Goal: Information Seeking & Learning: Learn about a topic

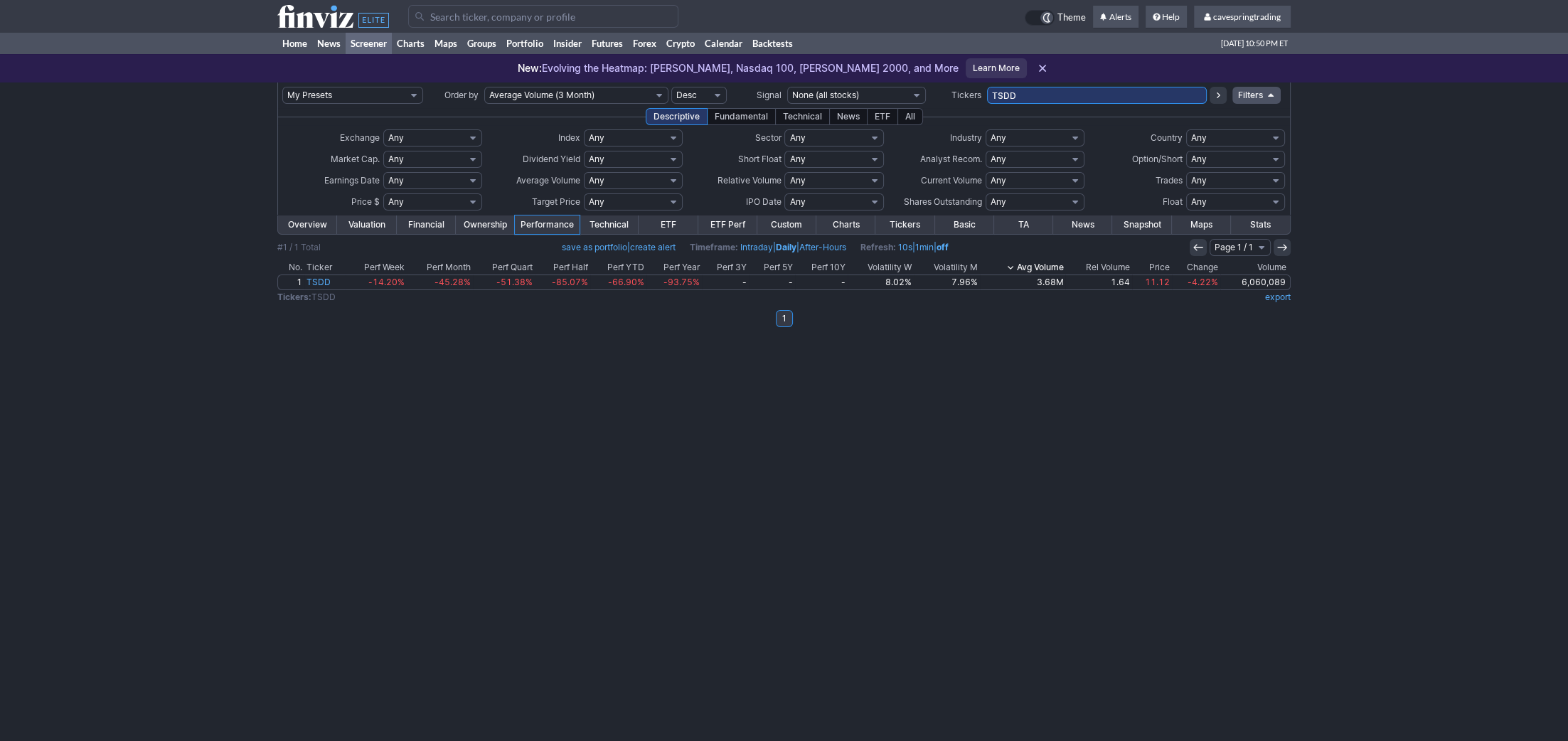
drag, startPoint x: 1035, startPoint y: 96, endPoint x: 797, endPoint y: 93, distance: 238.0
click at [988, 93] on input "TSDD" at bounding box center [1098, 95] width 220 height 17
paste input "ADT,ARCC,BKD,BKLN,CDE,COMP,CORZ,CTRA,DOW,EVGO,EWJ,FNDX,GNW,HAL,HPQ,HYG,INDA,INT…"
type input "ADT,ARCC,BKD,BKLN,CDE,COMP,CORZ,CTRA,DOW,EVGO,EWJ,FNDX,GNW,HAL,HPQ,HYG,INDA,INT…"
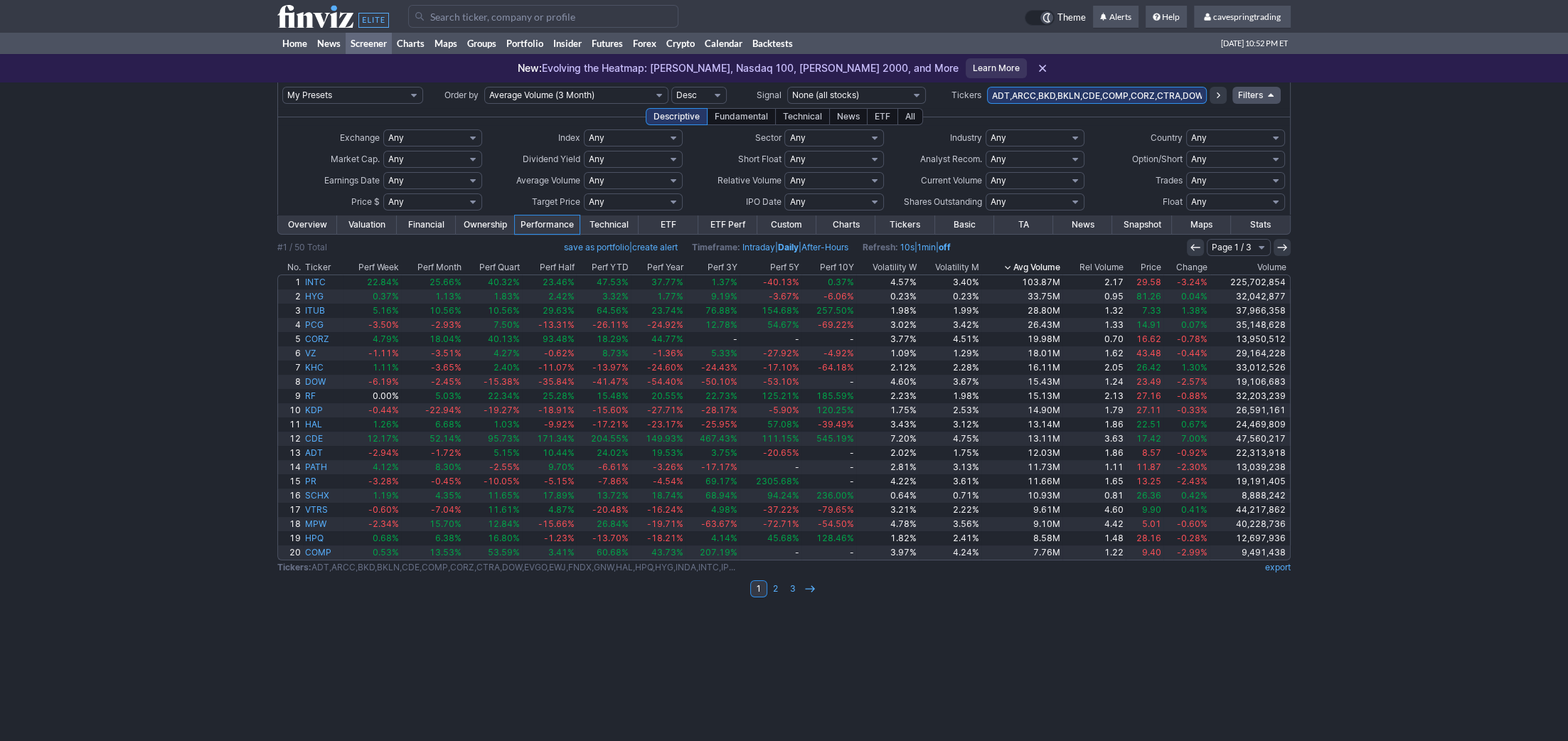
click at [1047, 267] on th "Avg Volume" at bounding box center [1021, 268] width 81 height 15
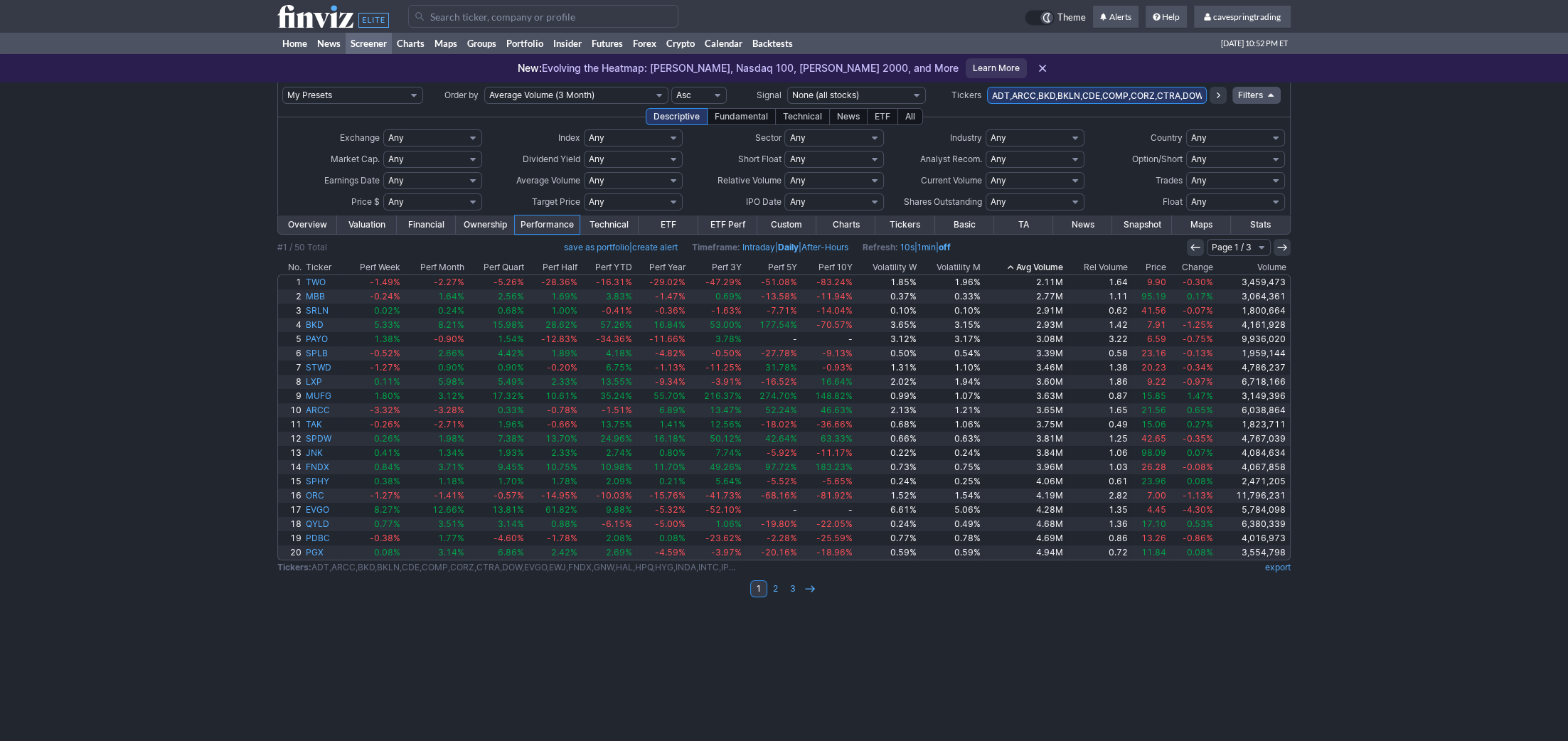
click at [1047, 267] on th "Avg Volume" at bounding box center [1024, 268] width 83 height 15
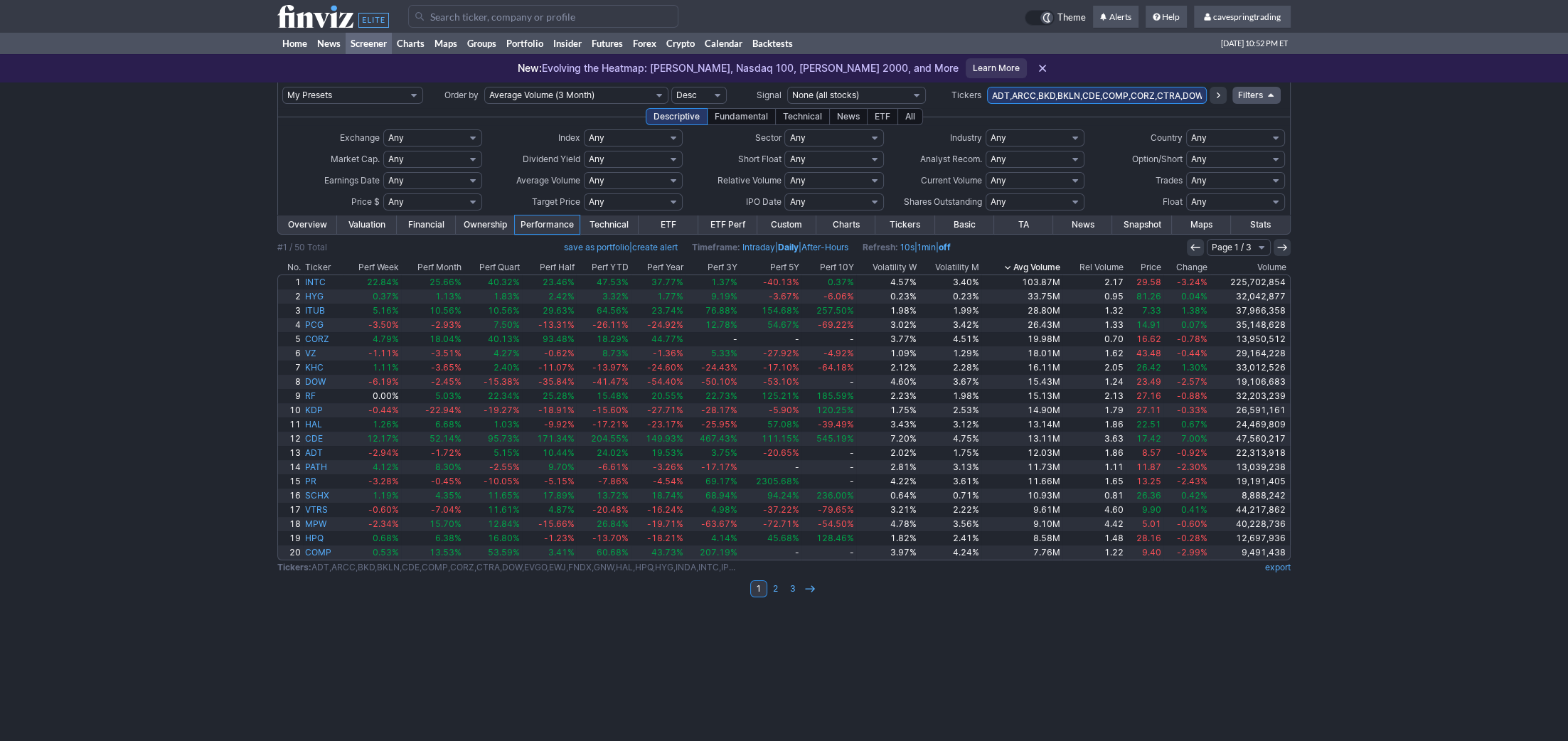
click at [1155, 271] on th "Price" at bounding box center [1144, 268] width 38 height 15
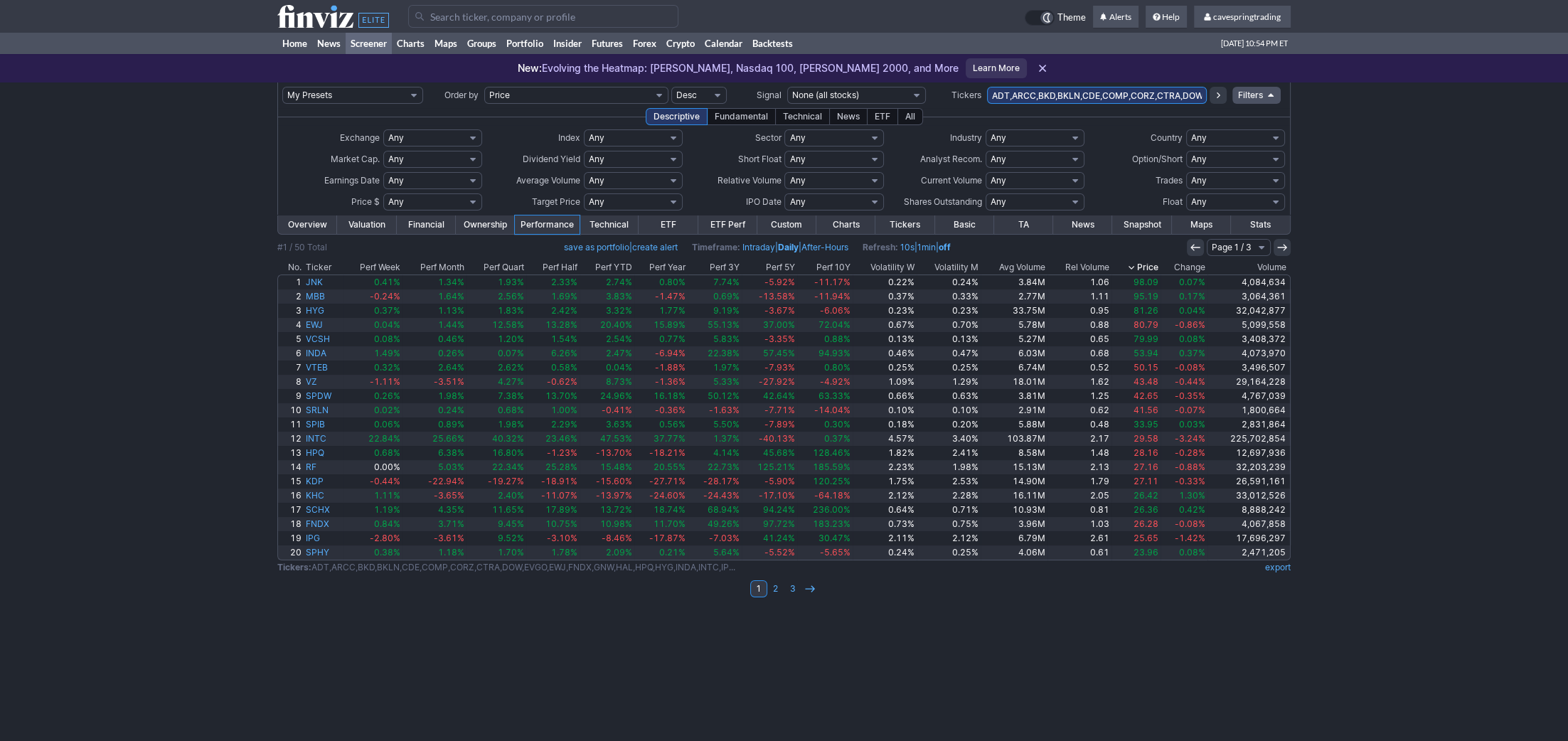
click at [908, 266] on th "Volatility W" at bounding box center [885, 268] width 64 height 15
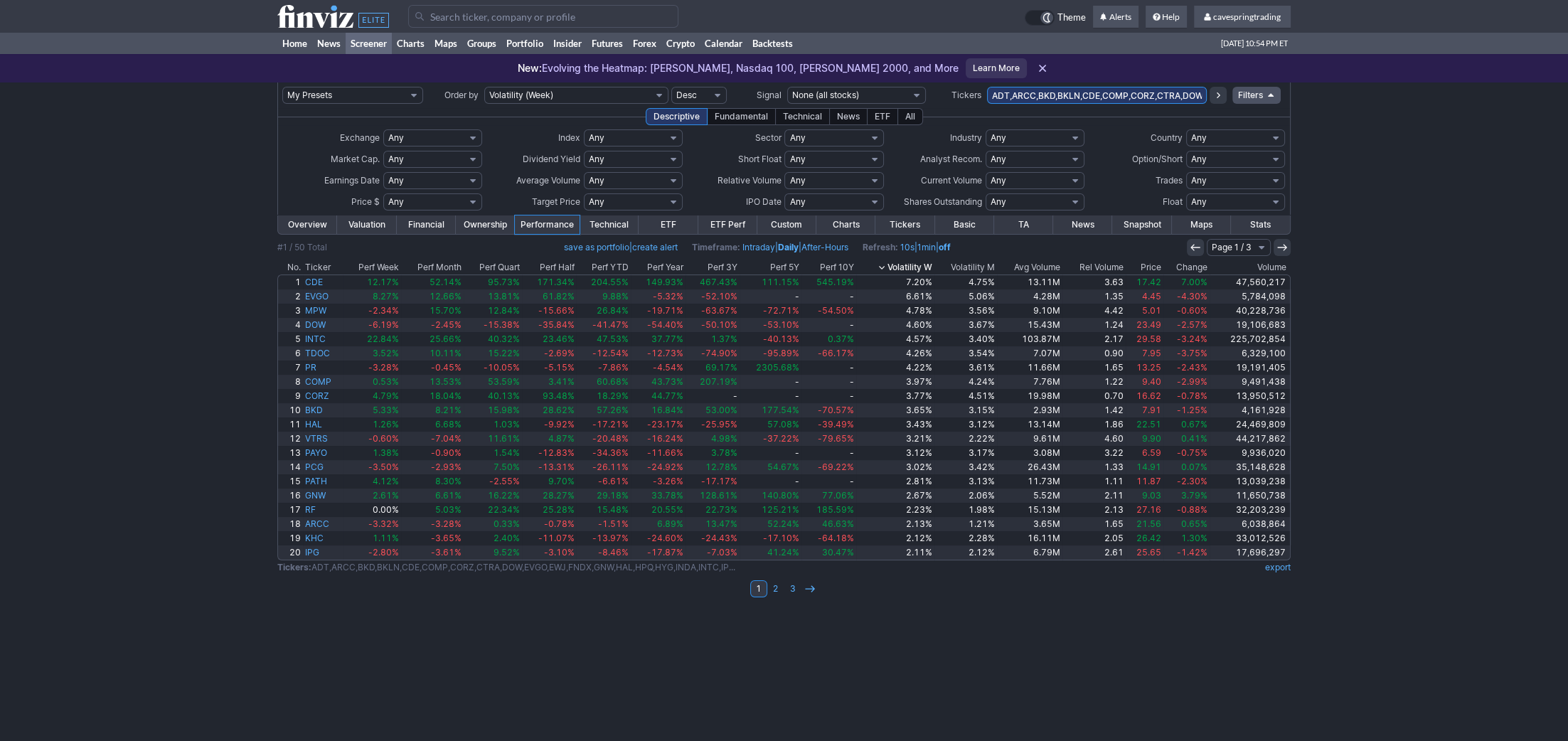
click at [914, 269] on th "Volatility W" at bounding box center [895, 268] width 78 height 15
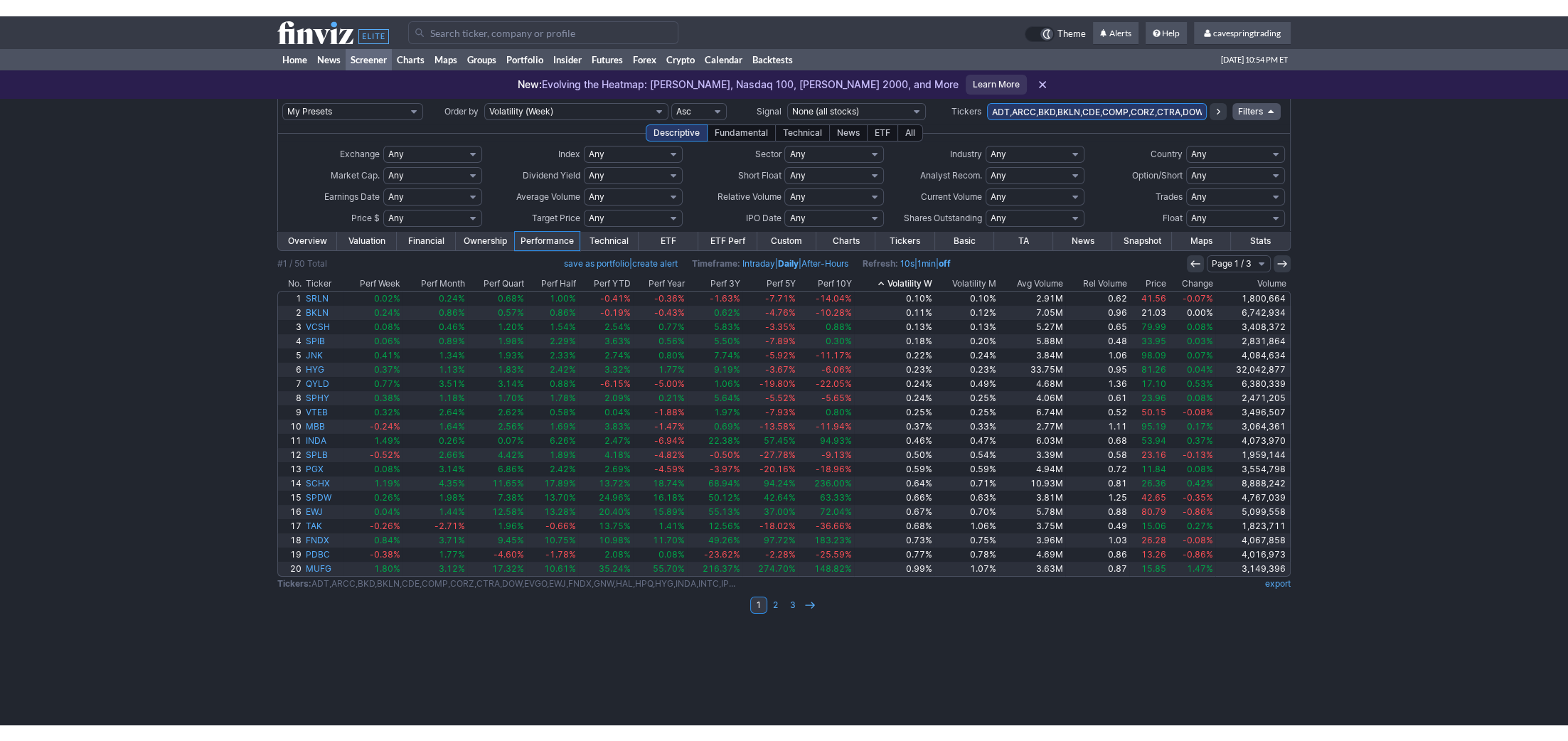
scroll to position [0, 156]
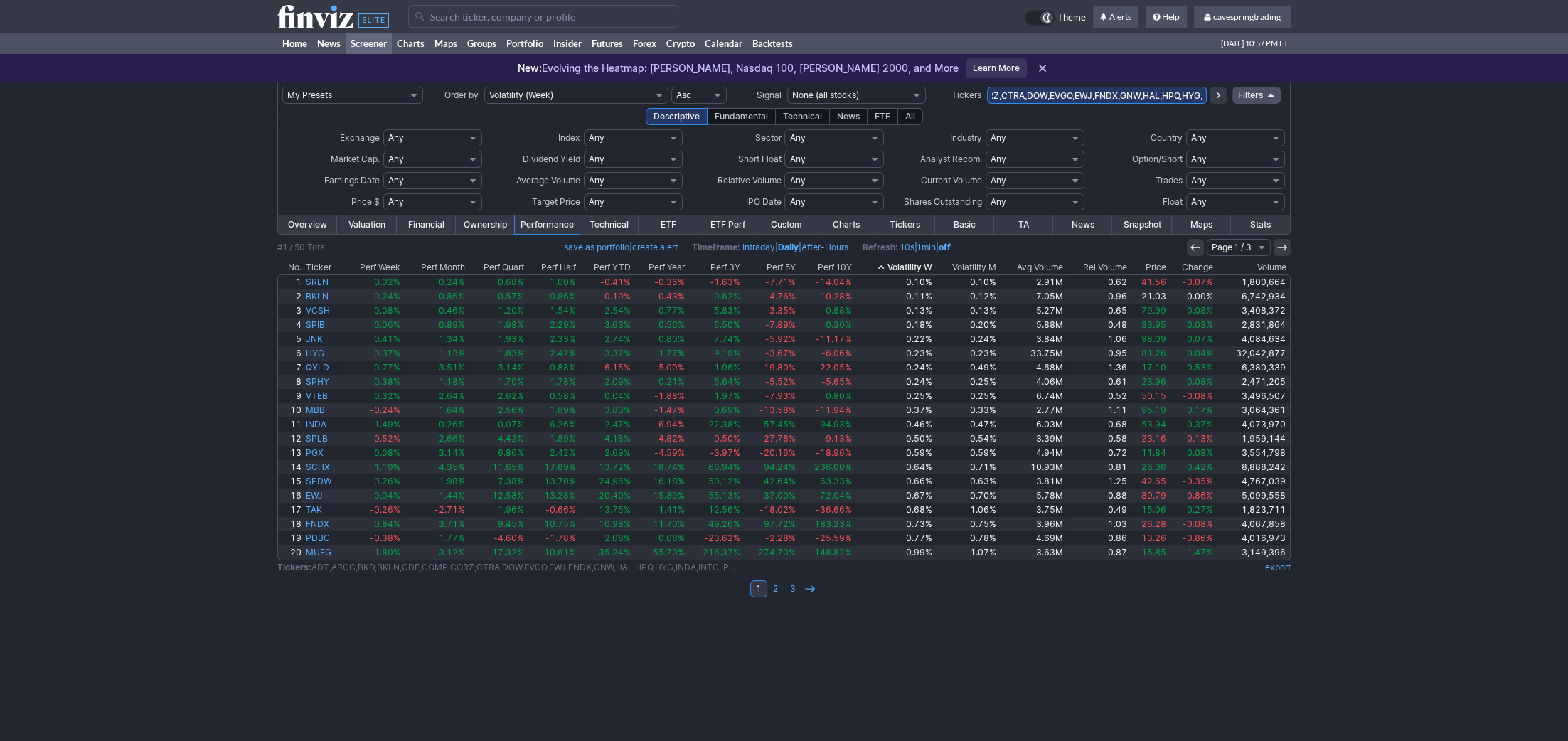
click at [737, 118] on div "Fundamental" at bounding box center [741, 116] width 69 height 17
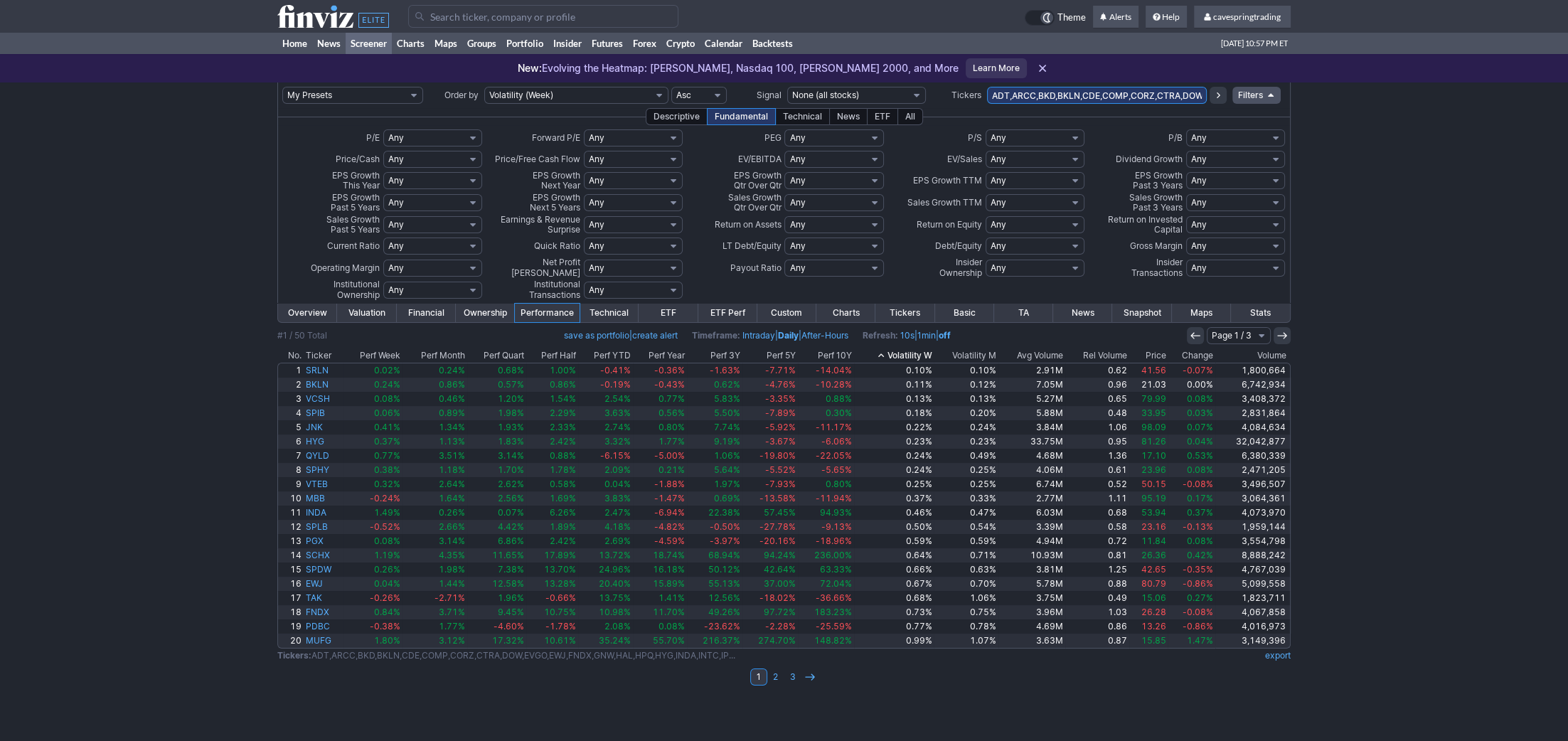
click at [804, 116] on div "Technical" at bounding box center [802, 116] width 55 height 17
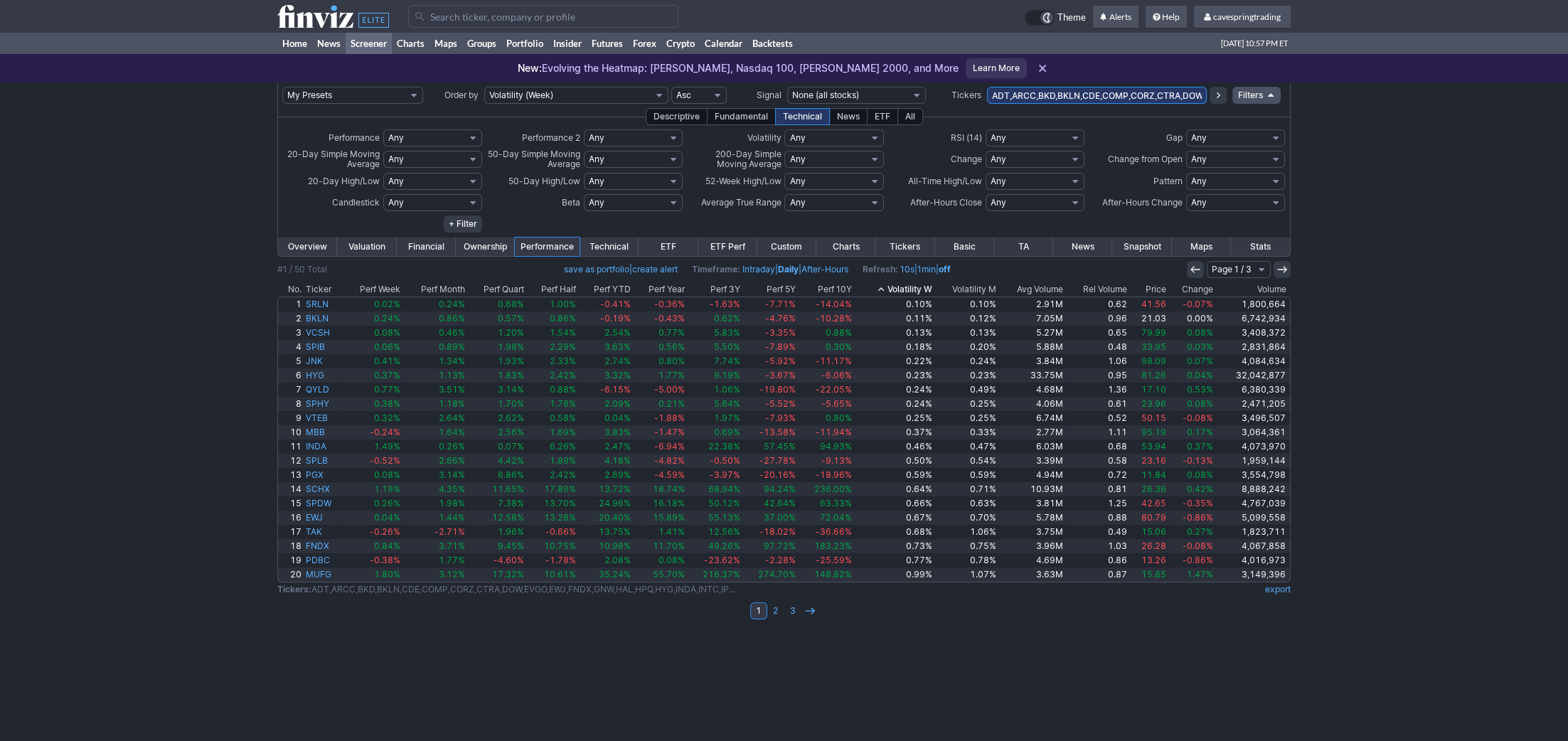
click at [383, 129] on select "Any Intraday Today Up Today Down Today -15% Today -10% Today -5% Today +5% Toda…" at bounding box center [433, 138] width 99 height 17
click at [785, 129] on select "Any Week - Over 2% Week - Over 3% Week - Over 4% Week - Over 5% Week - Over 6% …" at bounding box center [834, 138] width 99 height 17
select select "modal"
click option "Custom" at bounding box center [0, 0] width 0 height 0
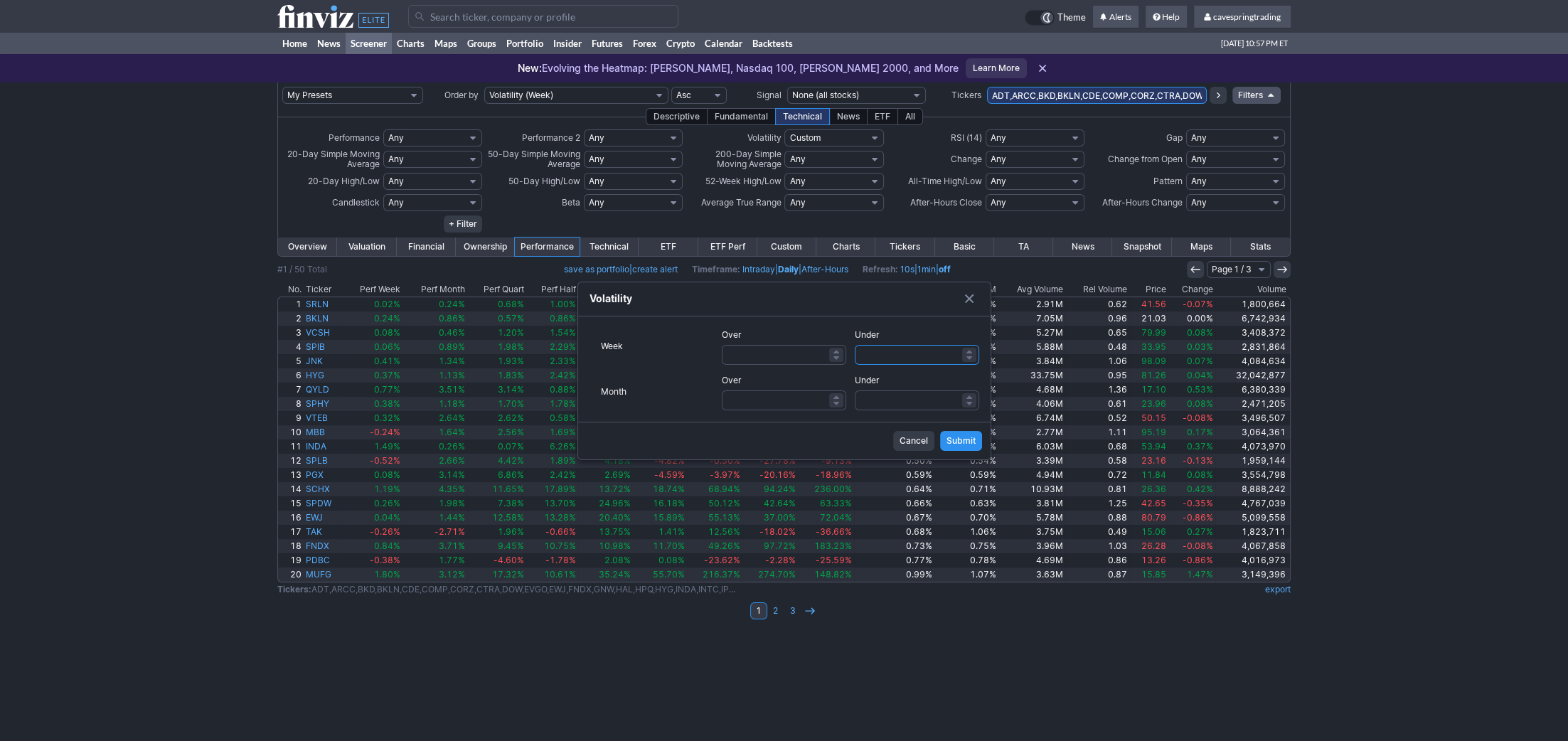
click at [894, 355] on input "Under" at bounding box center [917, 355] width 125 height 20
click at [793, 349] on input "Over" at bounding box center [784, 355] width 125 height 20
type input "1"
click at [959, 442] on span "Submit" at bounding box center [961, 441] width 29 height 15
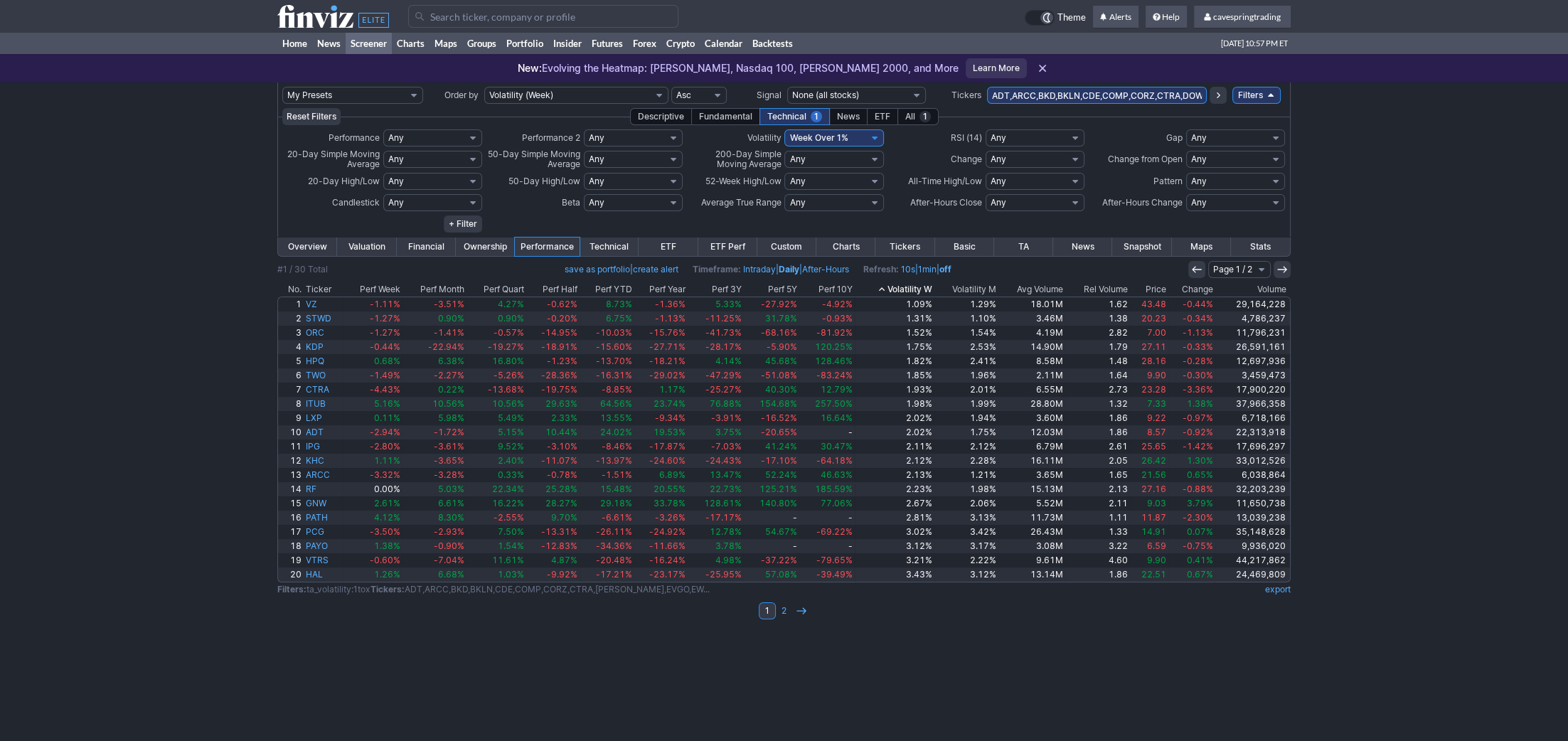
click at [1161, 288] on th "Price" at bounding box center [1149, 290] width 39 height 15
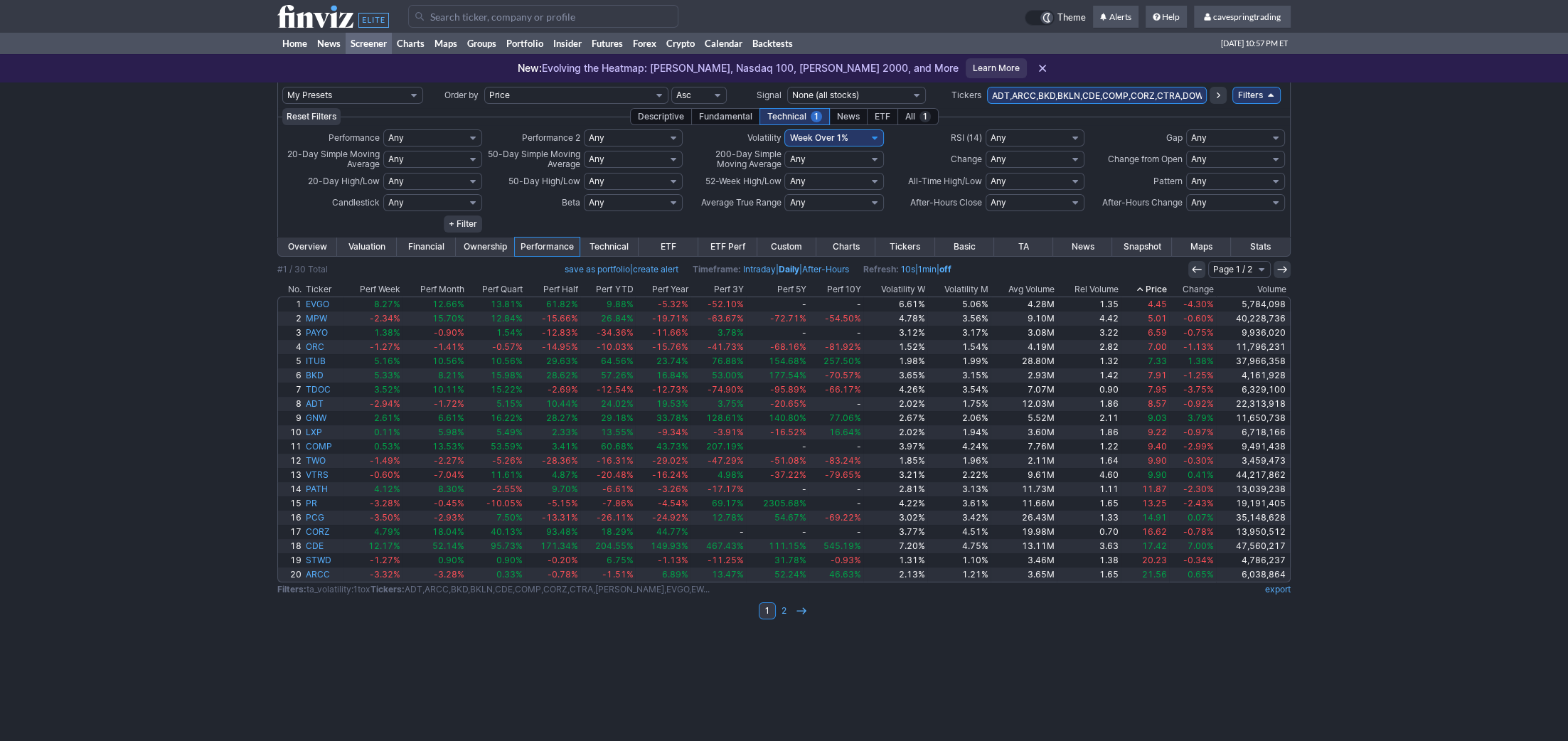
click at [1048, 285] on th "Avg Volume" at bounding box center [1023, 290] width 66 height 15
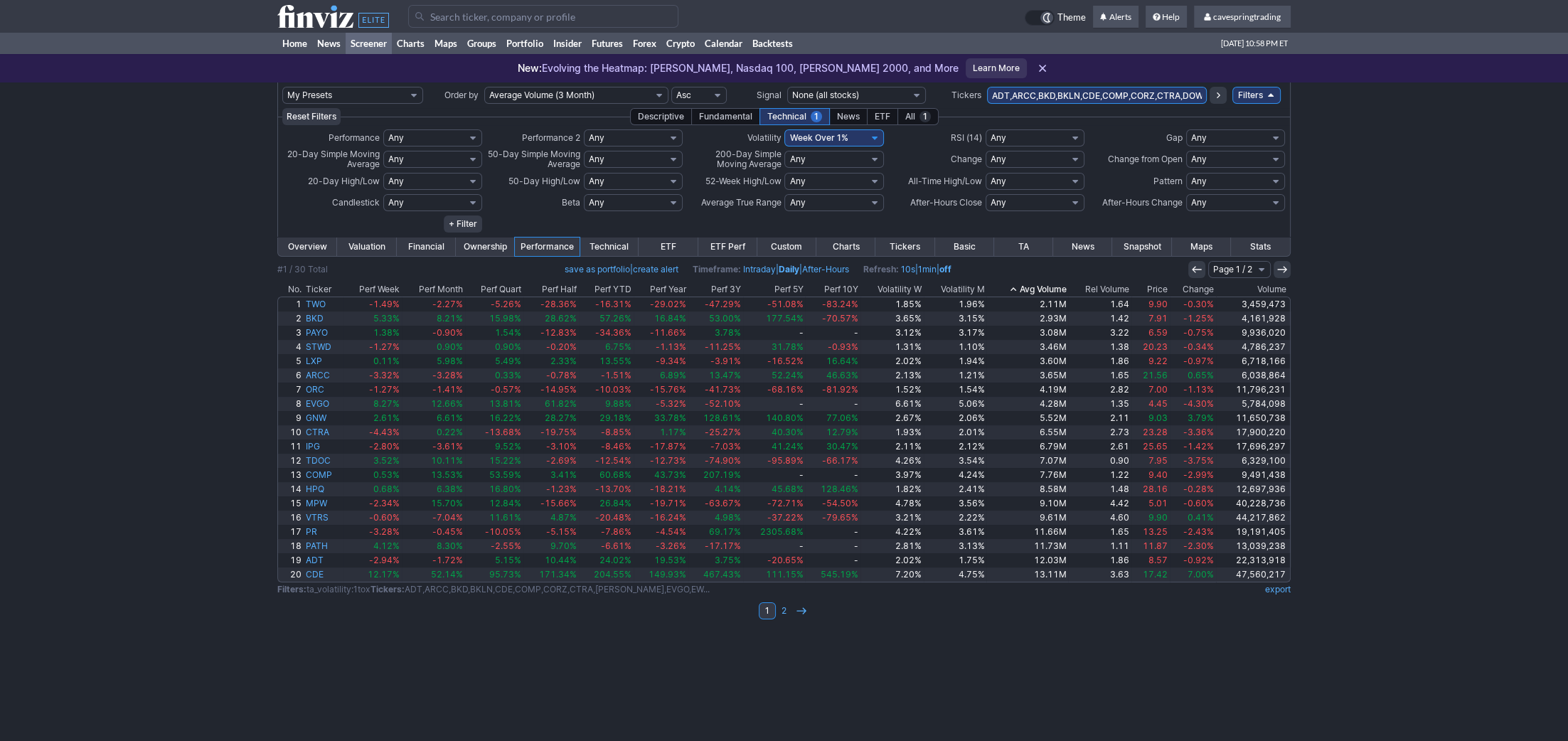
click at [1051, 285] on th "Avg Volume" at bounding box center [1027, 290] width 82 height 15
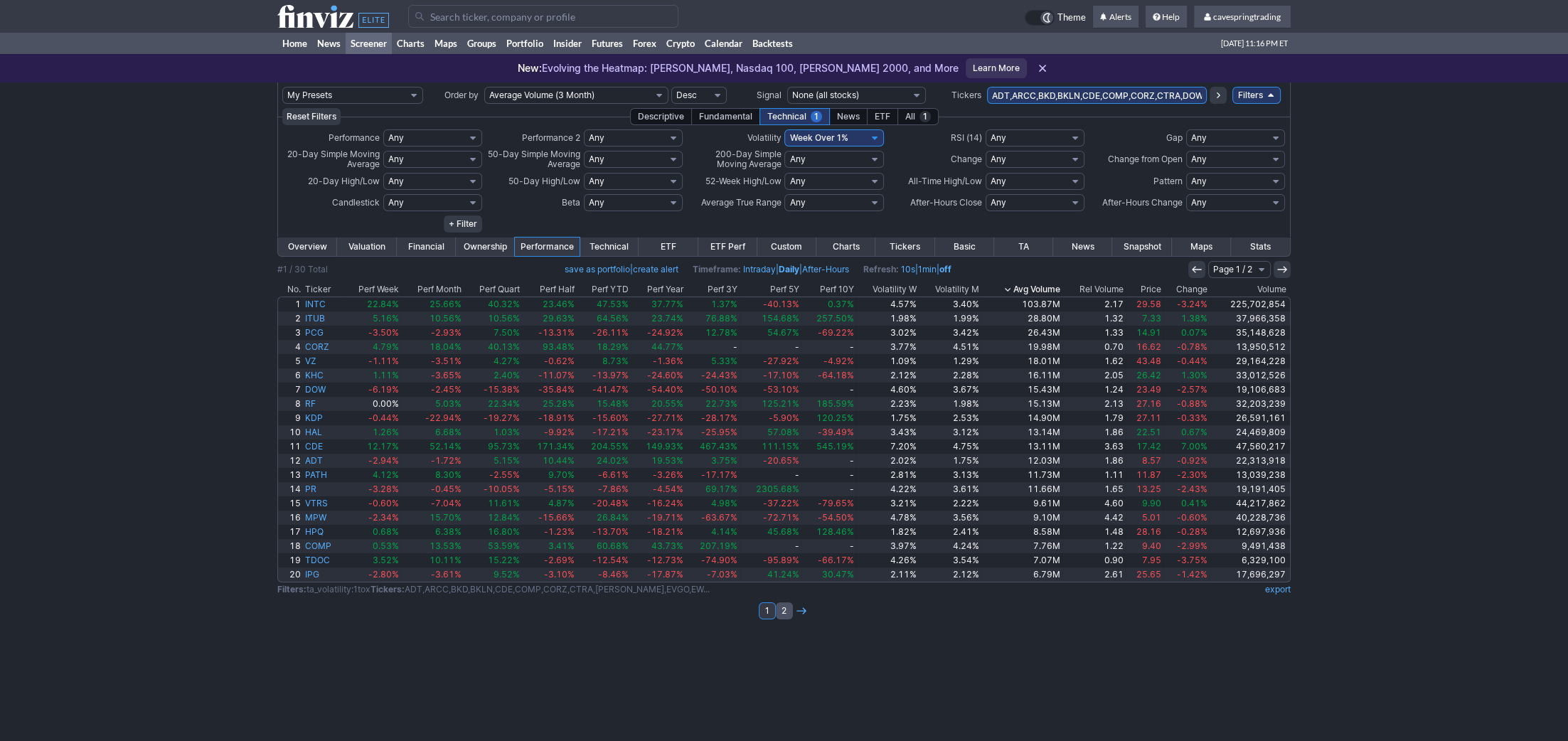
click at [783, 615] on link "2" at bounding box center [784, 611] width 17 height 17
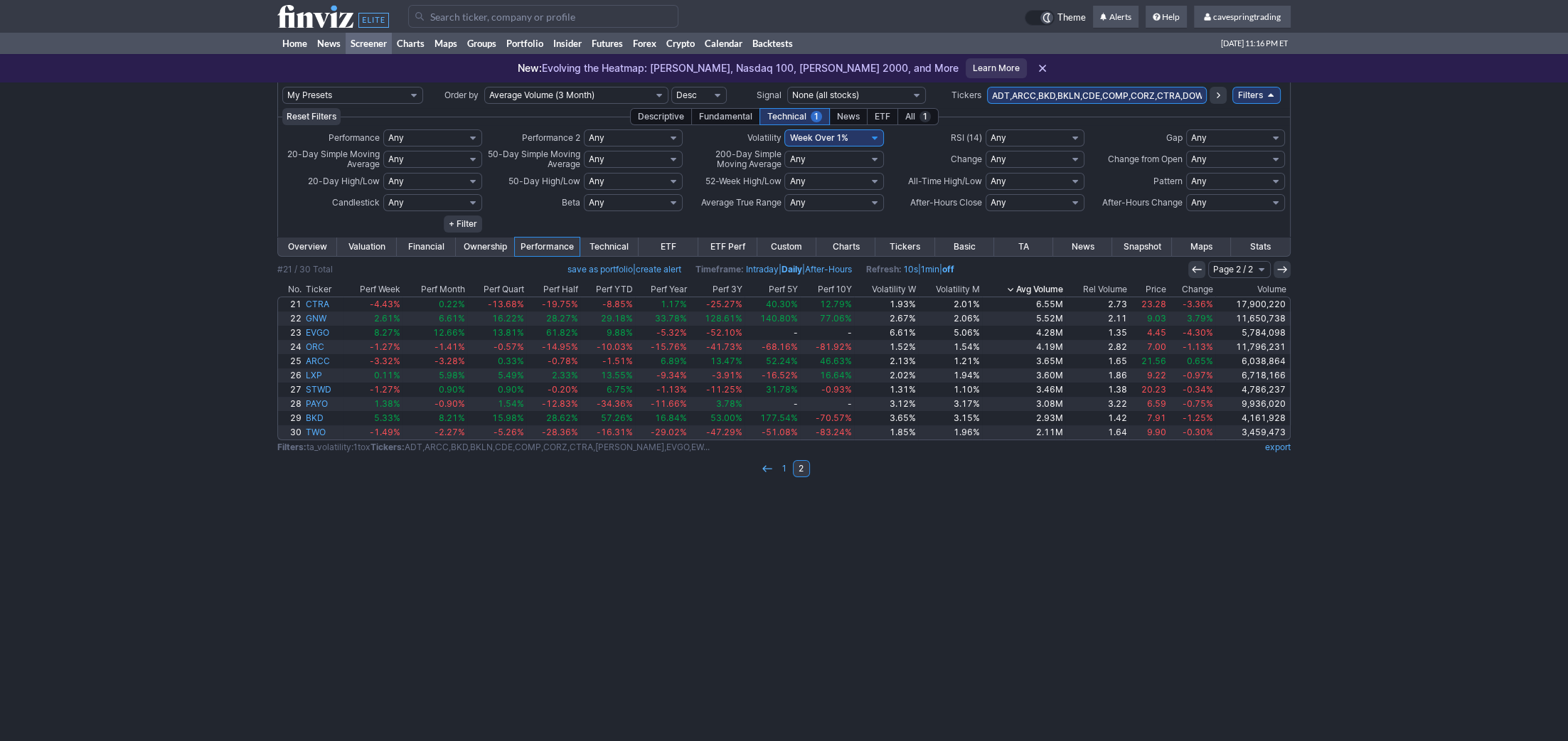
click at [785, 129] on select "Any Week - Over 2% Week - Over 3% Week - Over 4% Week - Over 5% Week - Over 6% …" at bounding box center [834, 138] width 99 height 17
select select
click option "Any" at bounding box center [0, 0] width 0 height 0
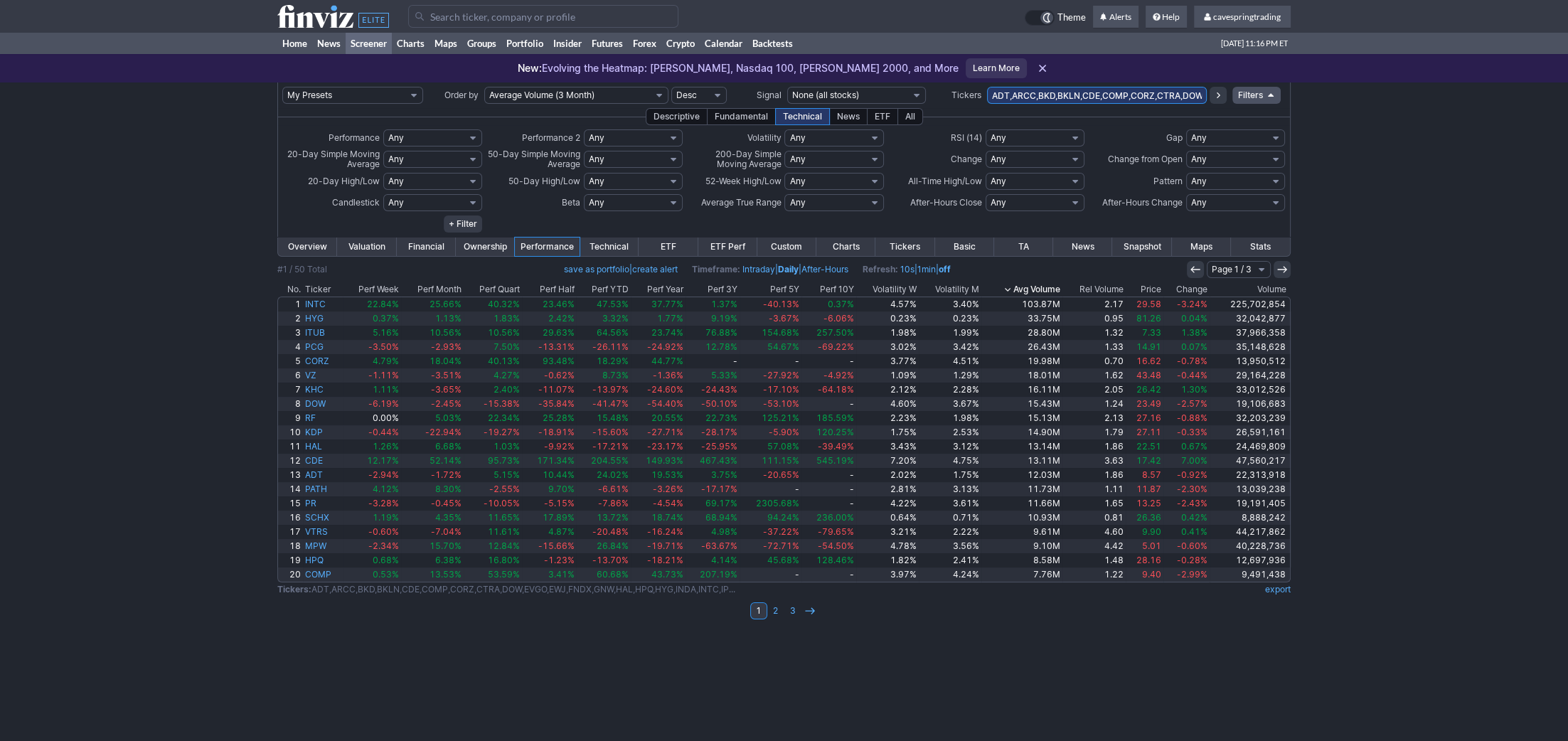
click at [1079, 90] on input "ADT,ARCC,BKD,BKLN,CDE,COMP,CORZ,CTRA,DOW,EVGO,EWJ,FNDX,GNW,HAL,HPQ,HYG,INDA,INT…" at bounding box center [1098, 95] width 220 height 17
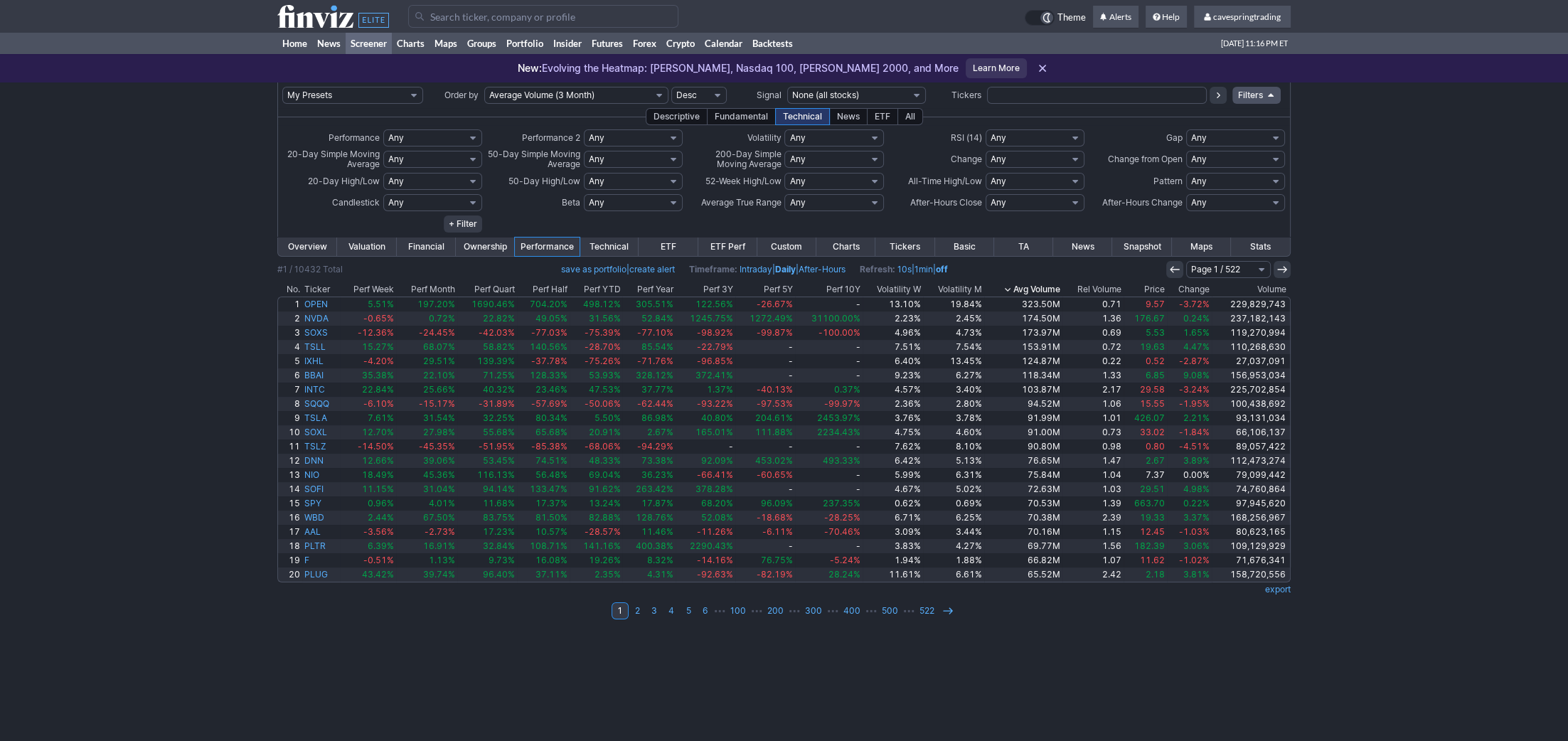
click at [986, 129] on select "Any Overbought (90) Overbought (80) Overbought (70) Overbought (60) Oversold (4…" at bounding box center [1035, 138] width 99 height 17
click at [785, 129] on select "Any Week - Over 2% Week - Over 3% Week - Over 4% Week - Over 5% Week - Over 6% …" at bounding box center [834, 138] width 99 height 17
click at [685, 115] on div "Descriptive" at bounding box center [676, 116] width 61 height 17
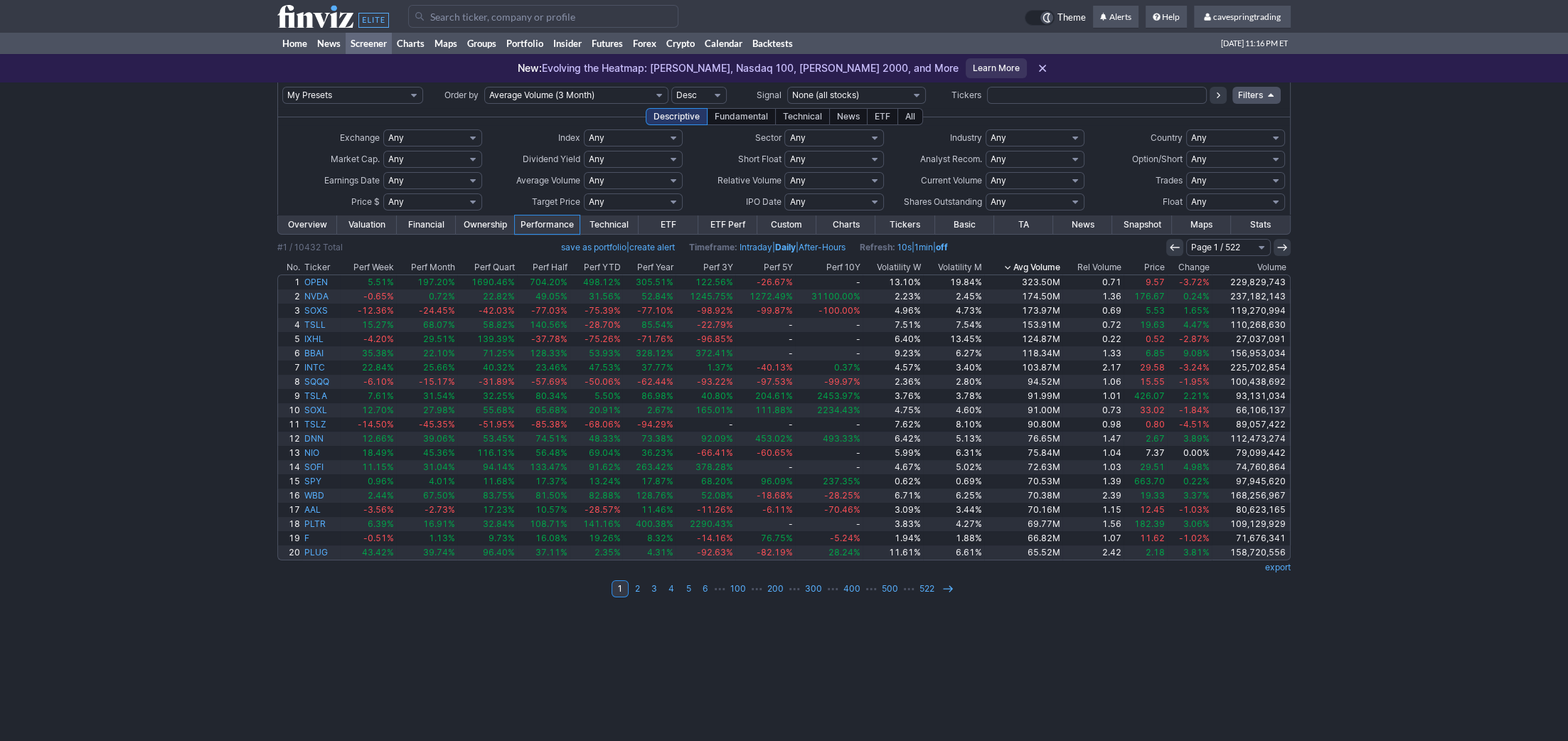
click at [986, 129] on select "Any Stocks only (ex-Funds) Exchange Traded Fund Advertising Agencies Aerospace …" at bounding box center [1035, 138] width 99 height 17
select select "exchangetradedfund"
click option "Exchange Traded Fund" at bounding box center [0, 0] width 0 height 0
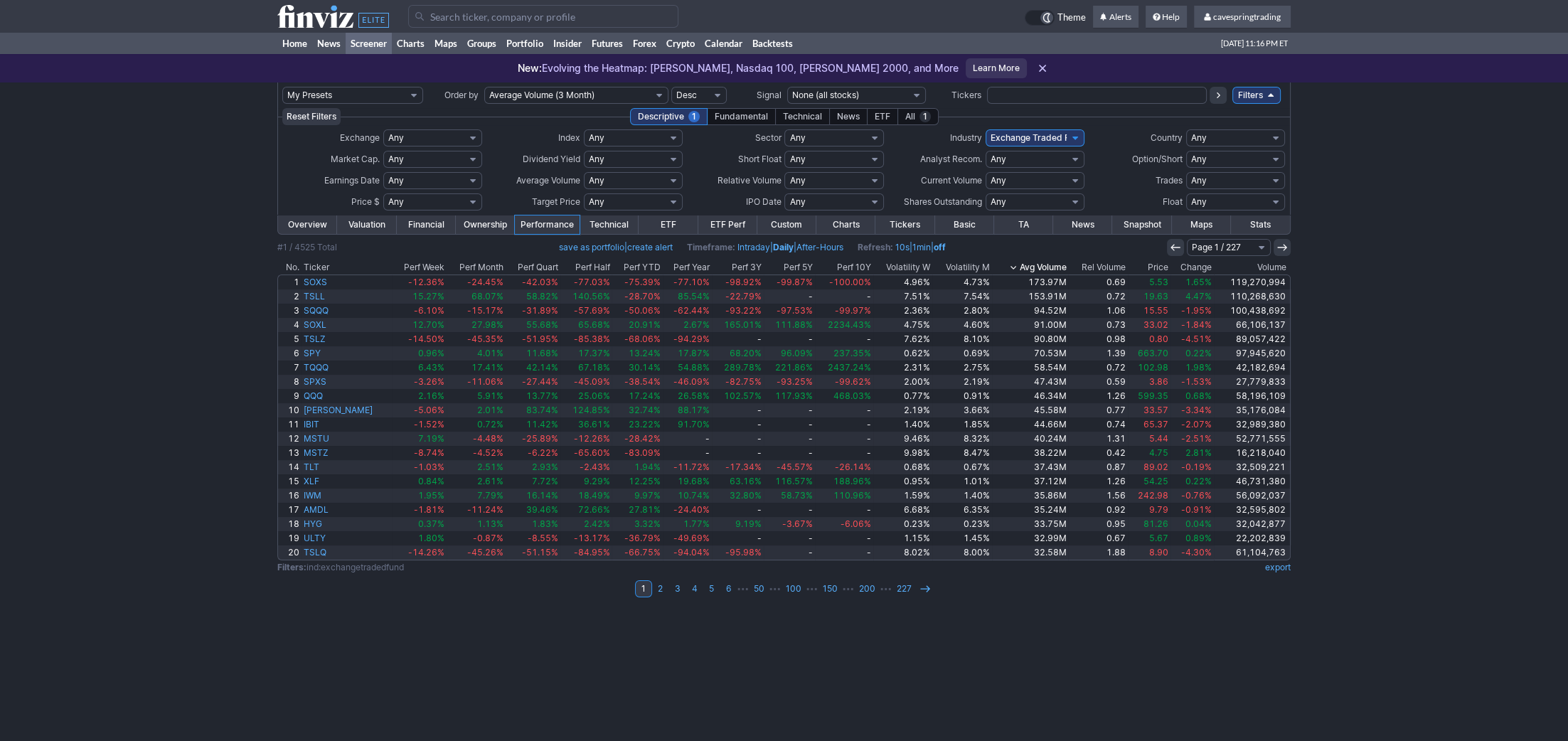
click at [584, 172] on select "Any Under 50K Under 100K Under 500K Under 750K Under 1M Over 50K Over 100K Over…" at bounding box center [634, 181] width 99 height 17
select select "o2000"
click option "Over 2M" at bounding box center [0, 0] width 0 height 0
click at [383, 194] on select "Any Under $1 Under $2 Under $3 Under $4 Under $5 Under $7 Under $10 Under $15 U…" at bounding box center [433, 202] width 99 height 17
click option "Custom" at bounding box center [0, 0] width 0 height 0
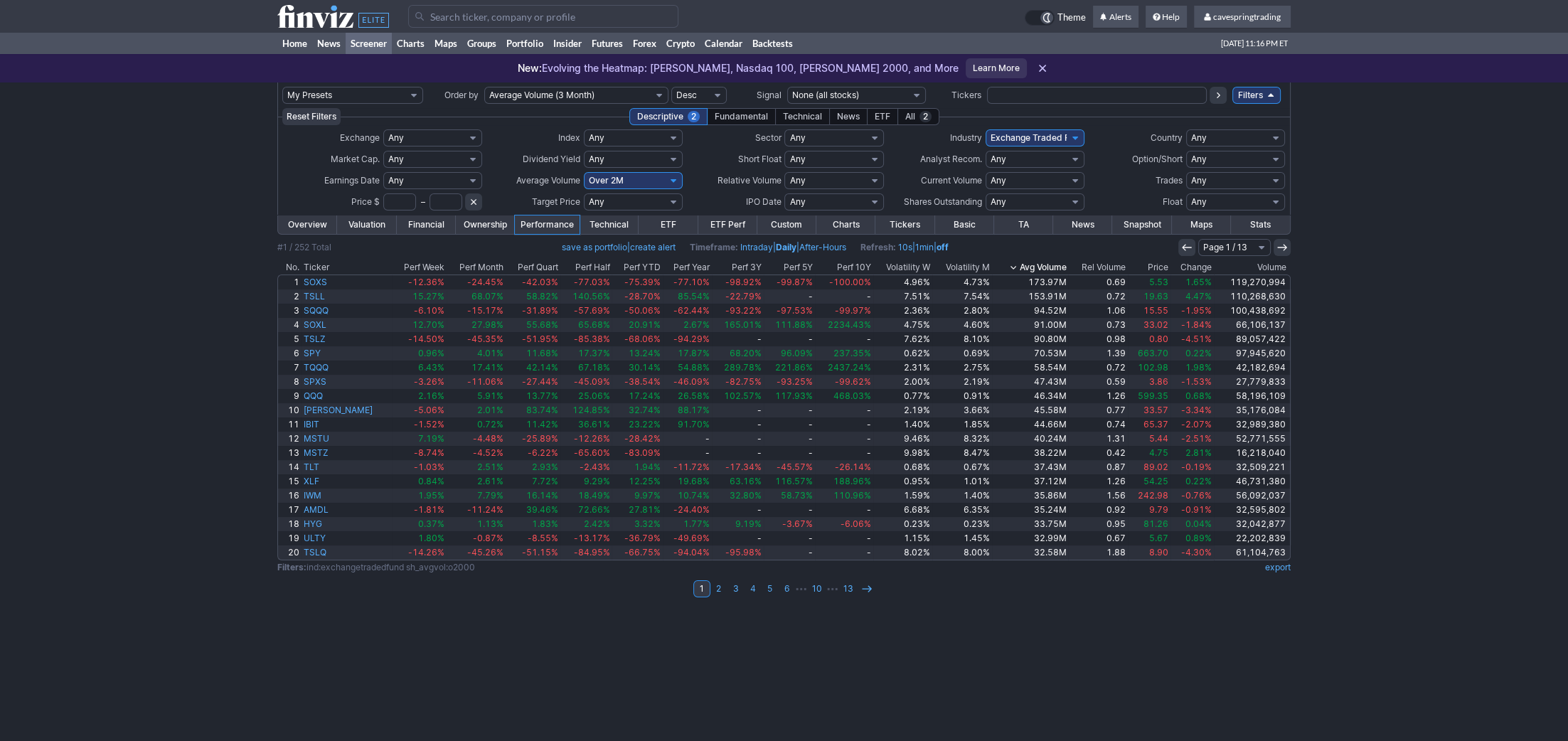
click at [391, 205] on input "text" at bounding box center [400, 202] width 33 height 17
type input "3"
click at [440, 204] on input "text" at bounding box center [446, 202] width 33 height 17
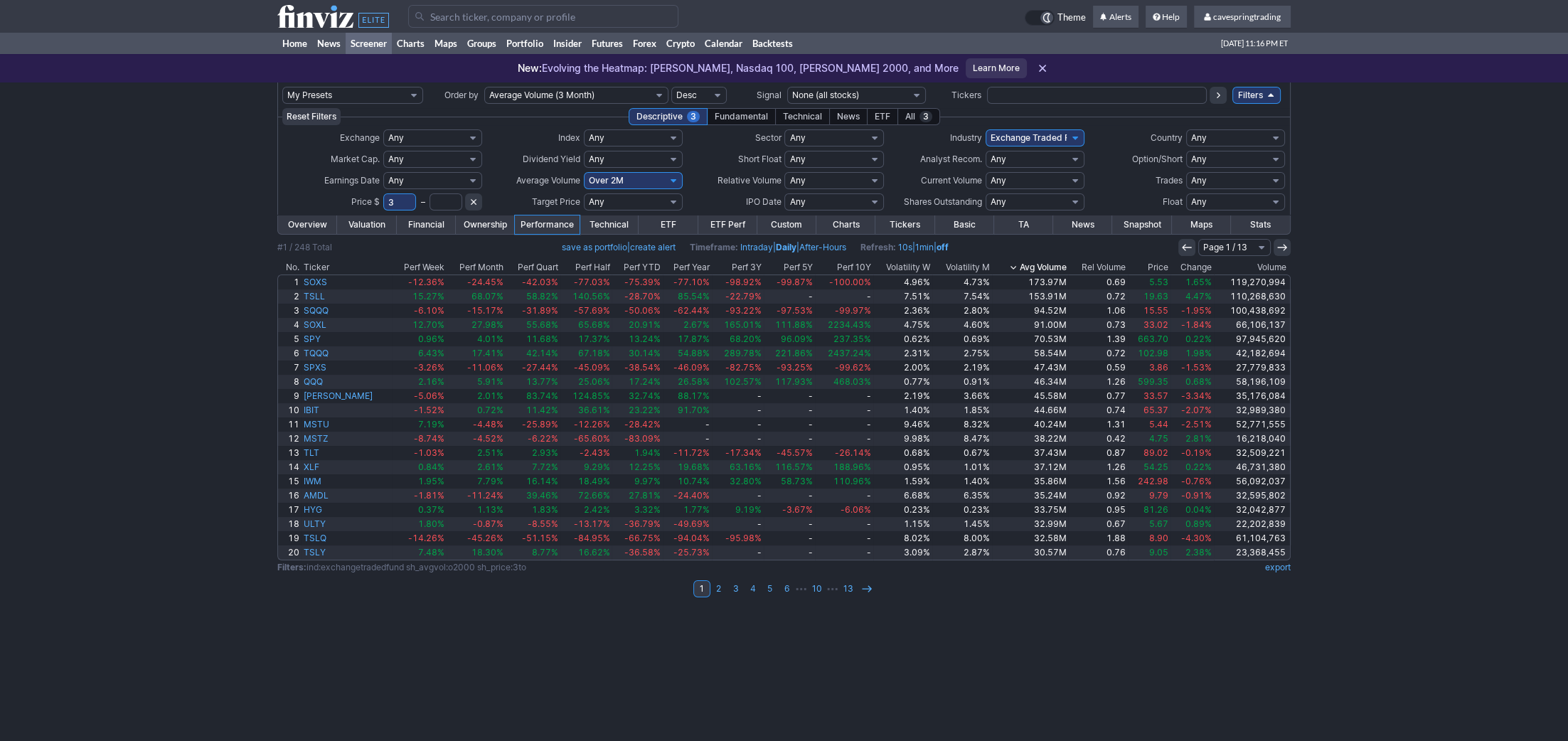
click at [440, 204] on input "text" at bounding box center [446, 202] width 33 height 17
type input "30"
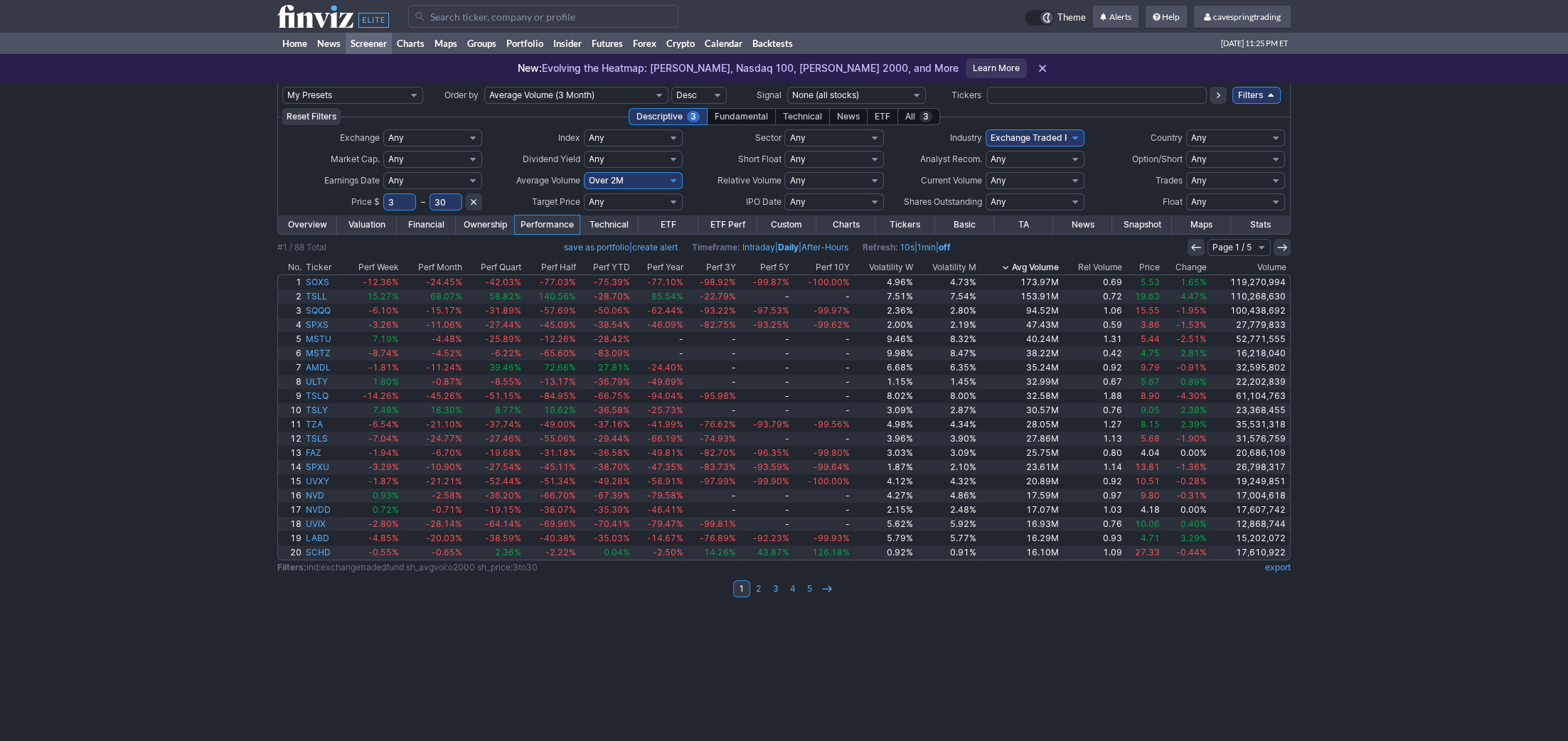
click at [179, 288] on div "My Presets -Save Screen -Edit Screens s: RATIO USE s: RATIO s: stock screen s: …" at bounding box center [784, 412] width 1568 height 658
click at [182, 167] on div "My Presets -Save Screen -Edit Screens s: RATIO USE s: RATIO s: stock screen s: …" at bounding box center [784, 412] width 1568 height 658
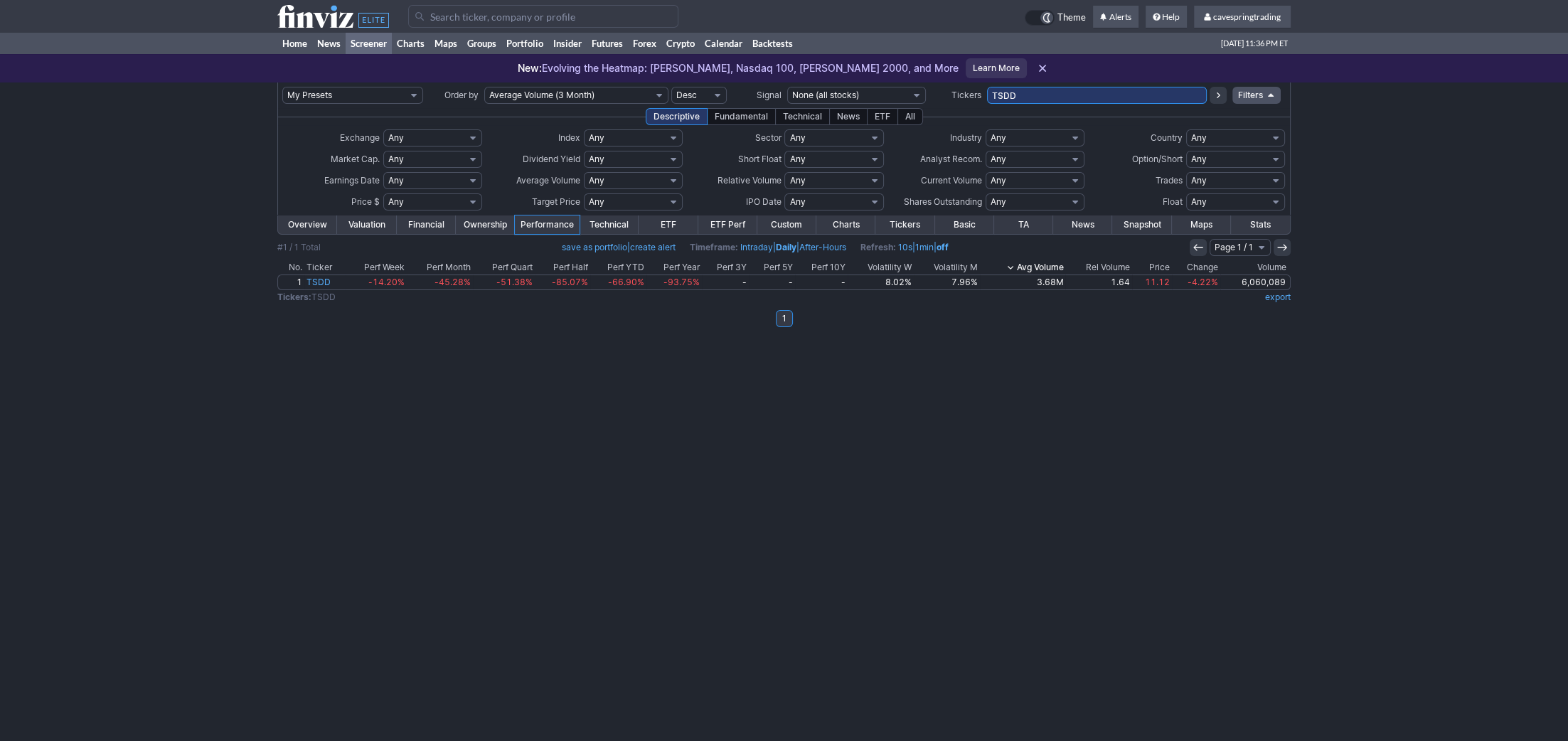
drag, startPoint x: 1043, startPoint y: 94, endPoint x: 566, endPoint y: 63, distance: 478.0
click at [988, 87] on input "TSDD" at bounding box center [1098, 95] width 220 height 17
type input "tslg"
drag, startPoint x: 1072, startPoint y: 87, endPoint x: 686, endPoint y: 37, distance: 389.2
click at [690, 37] on body "× OK Cancel" at bounding box center [784, 370] width 1568 height 741
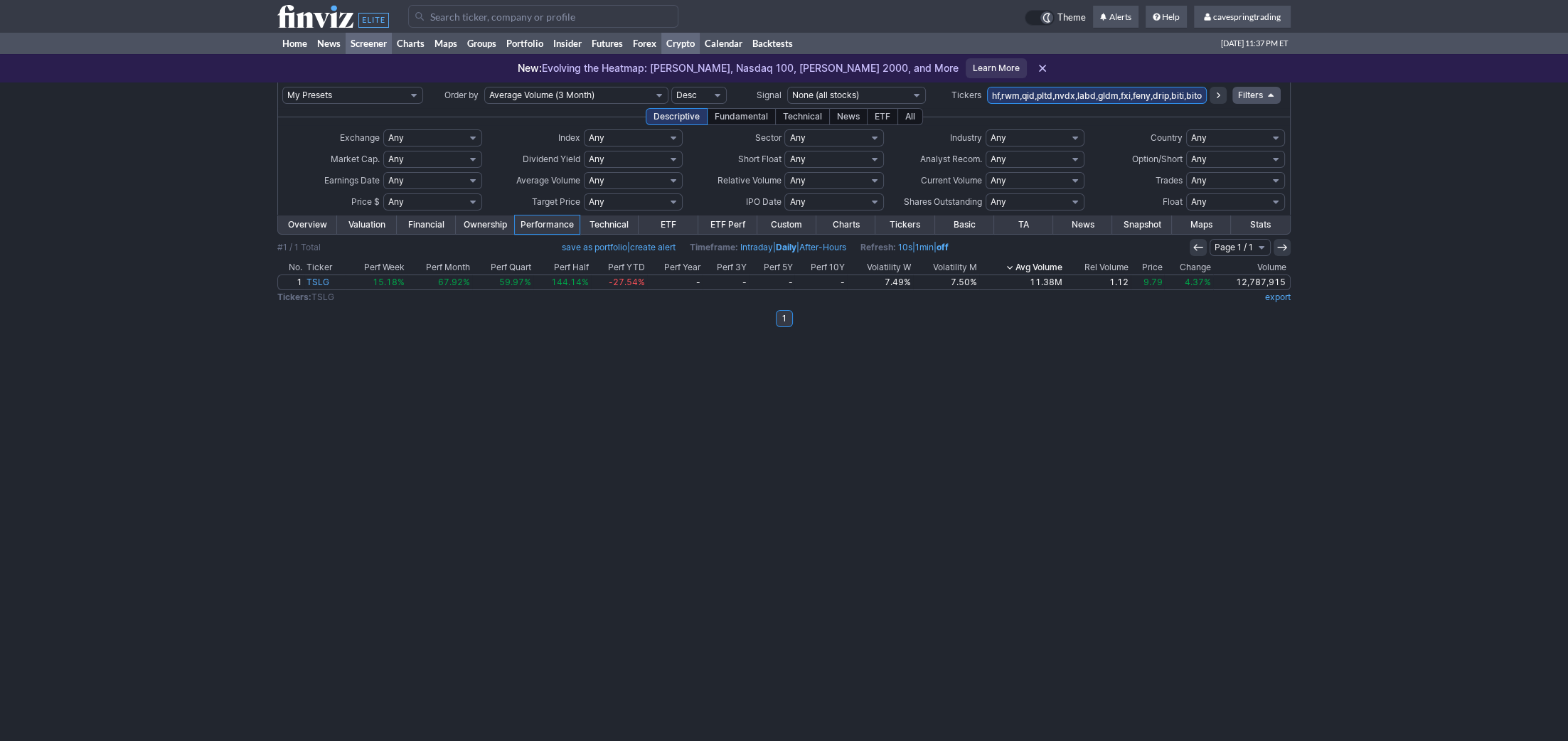
scroll to position [0, 139]
type input "TSLtecs,srty,spxu,sh,sgol,schh,schf,rwm,qid,pltd,nvdx,labd,gldm,fxi,feny,drip,b…"
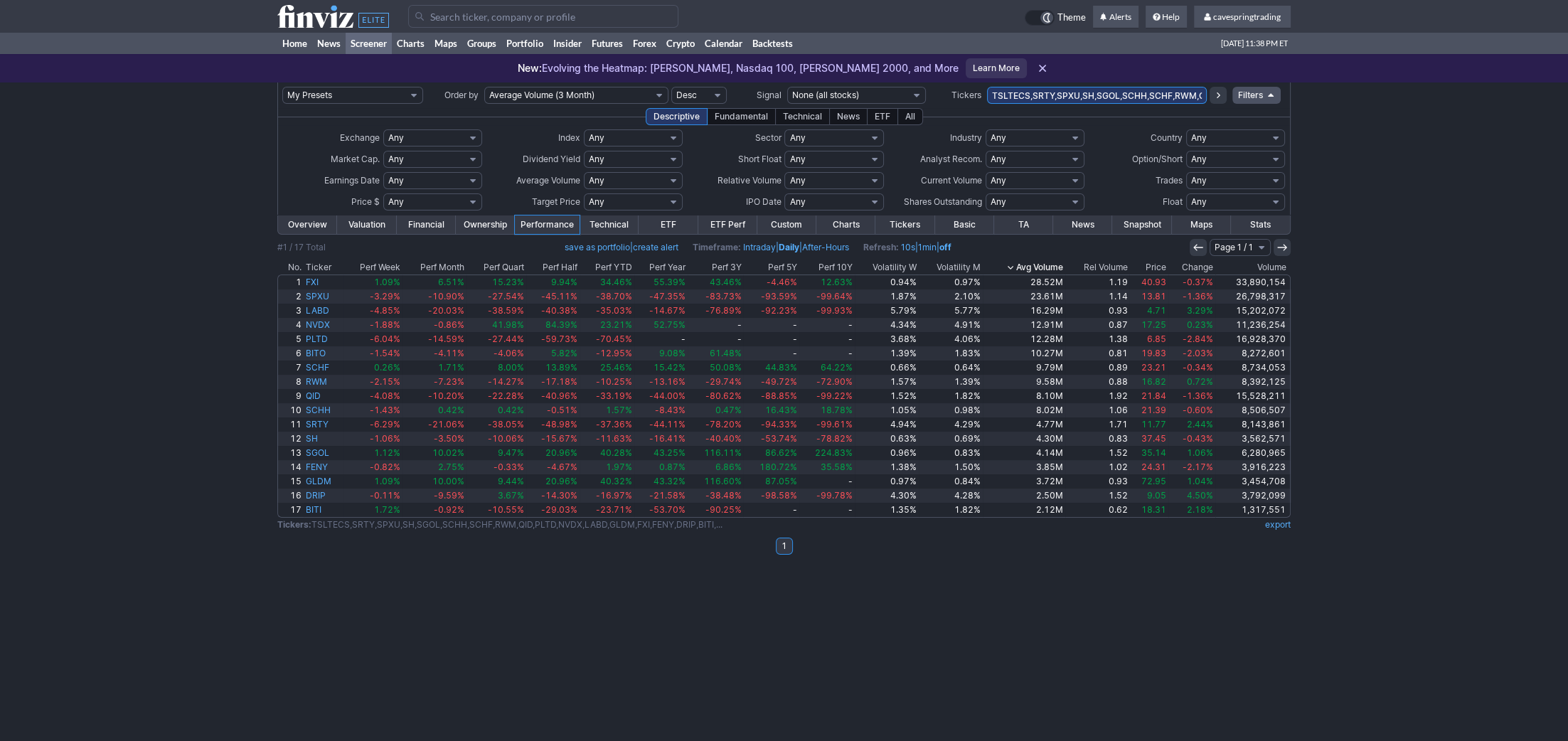
click at [1165, 271] on th "Price" at bounding box center [1149, 268] width 39 height 15
